Goal: Task Accomplishment & Management: Manage account settings

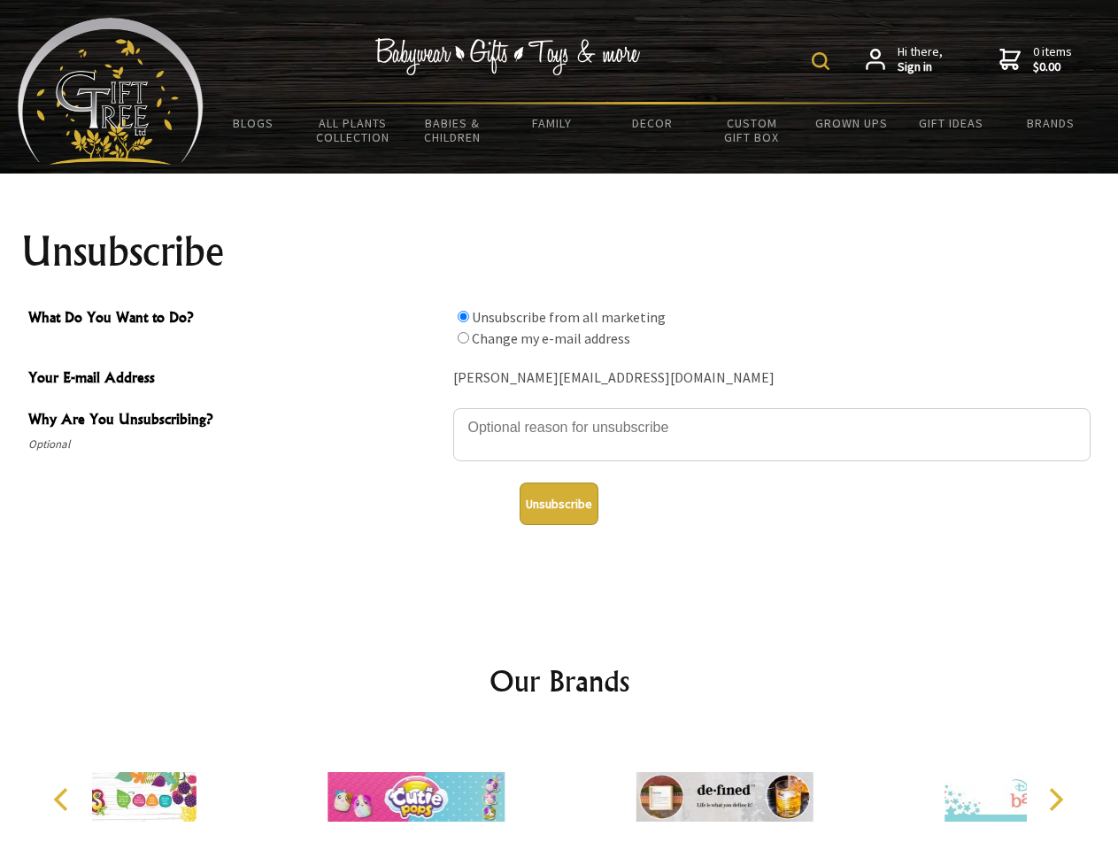
click at [823, 61] on img at bounding box center [821, 61] width 18 height 18
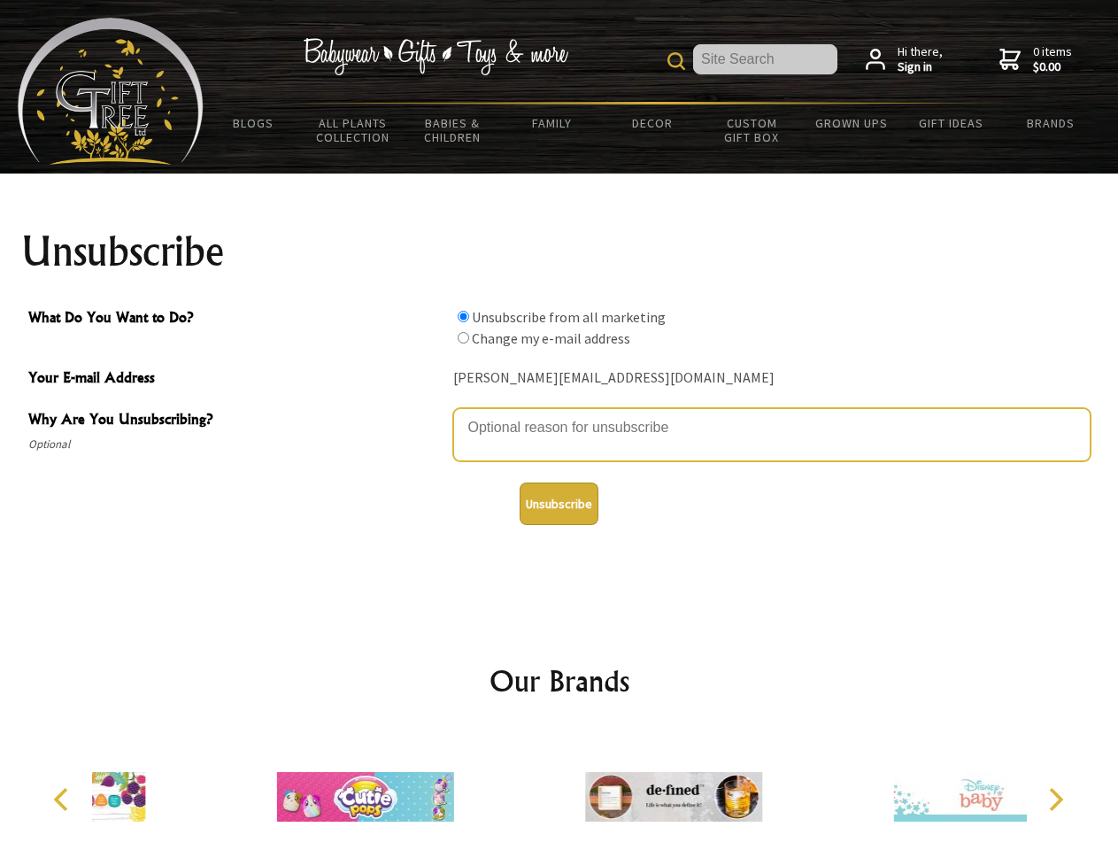
click at [560, 414] on textarea "Why Are You Unsubscribing?" at bounding box center [771, 434] width 637 height 53
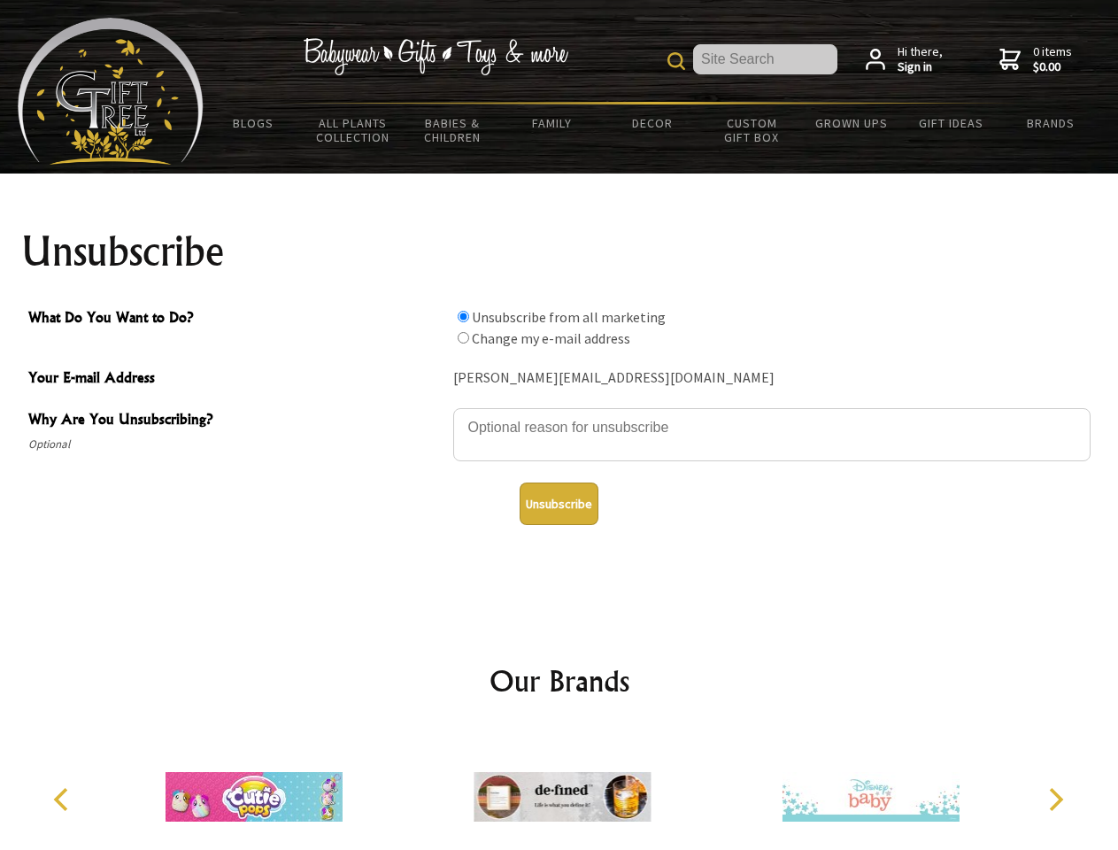
click at [463, 316] on input "What Do You Want to Do?" at bounding box center [464, 317] width 12 height 12
click at [463, 337] on input "What Do You Want to Do?" at bounding box center [464, 338] width 12 height 12
radio input "true"
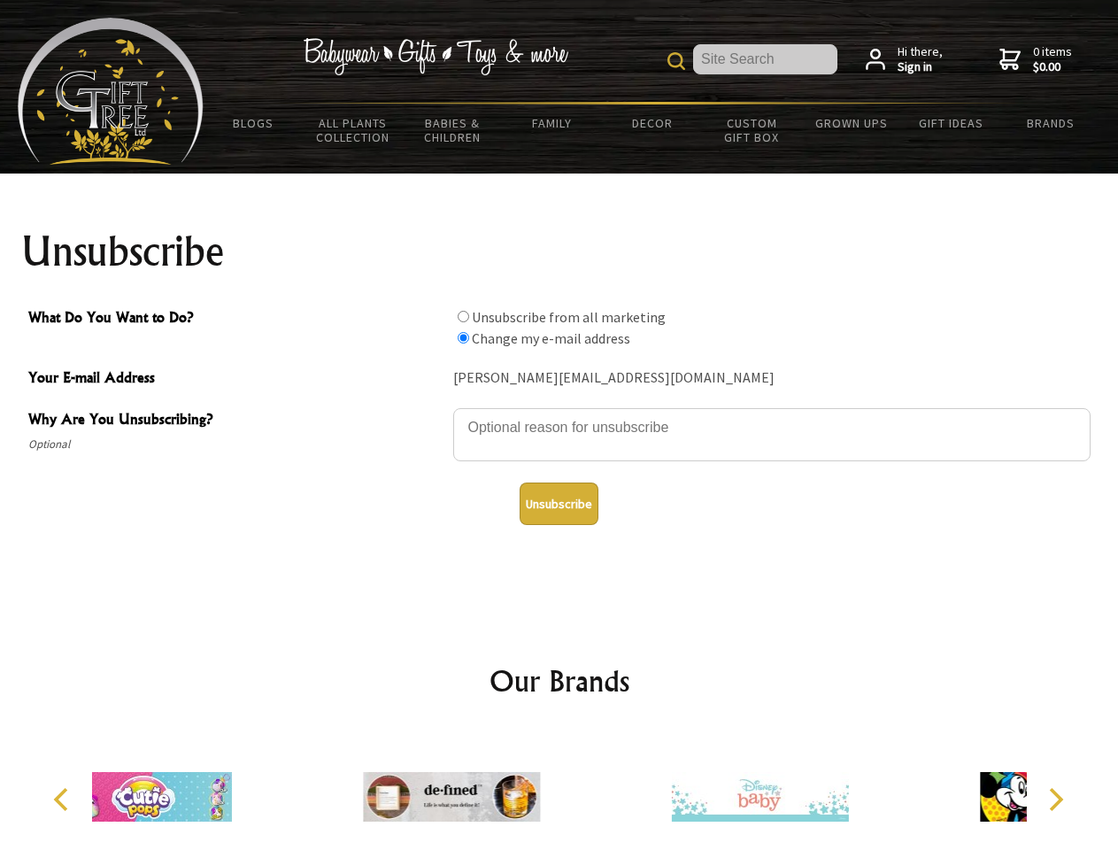
click at [559, 504] on button "Unsubscribe" at bounding box center [559, 503] width 79 height 42
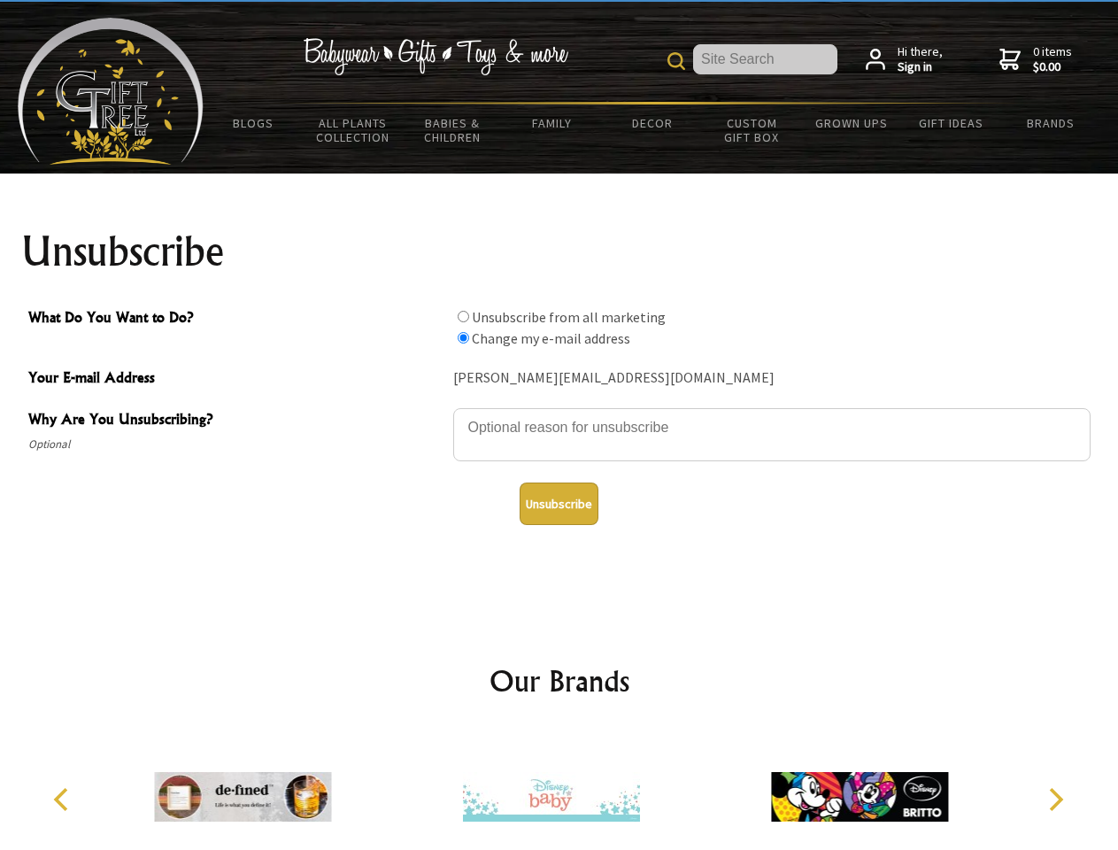
click at [560, 790] on img at bounding box center [551, 796] width 177 height 133
click at [64, 799] on icon "Previous" at bounding box center [62, 799] width 23 height 23
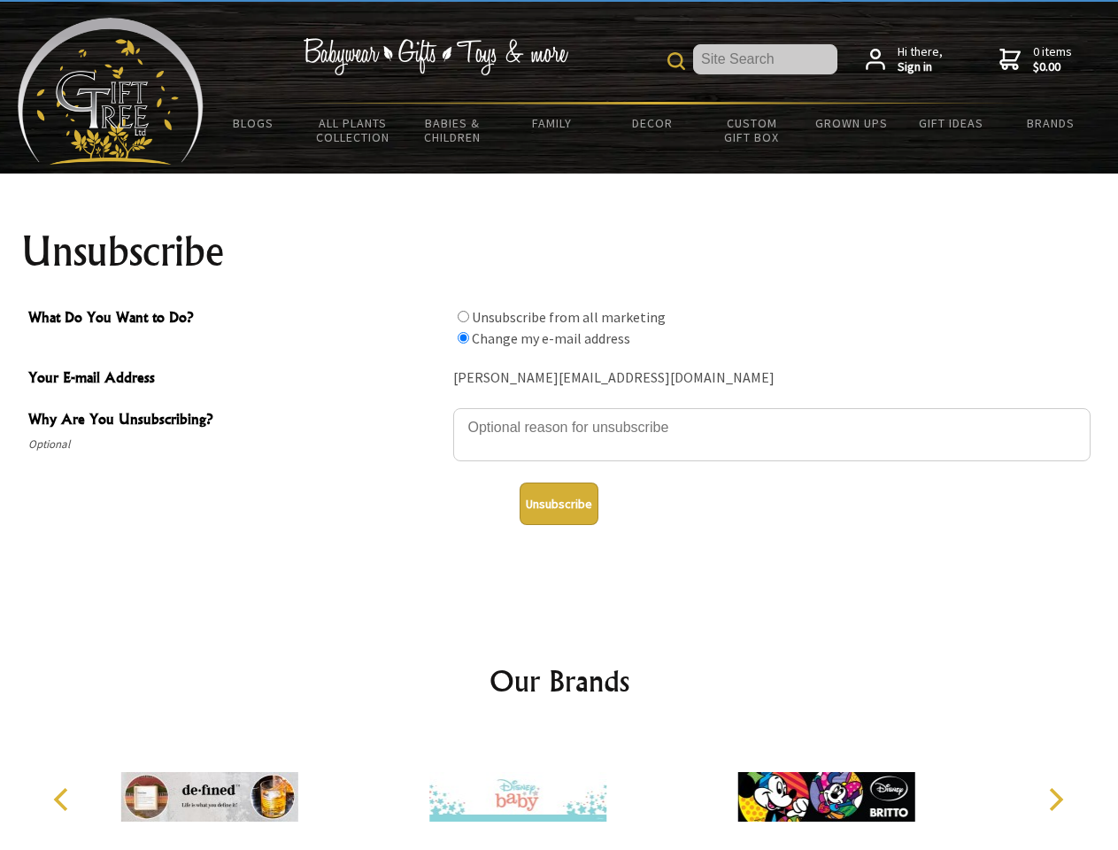
click at [1055, 799] on icon "Next" at bounding box center [1054, 799] width 23 height 23
